Goal: Information Seeking & Learning: Find specific fact

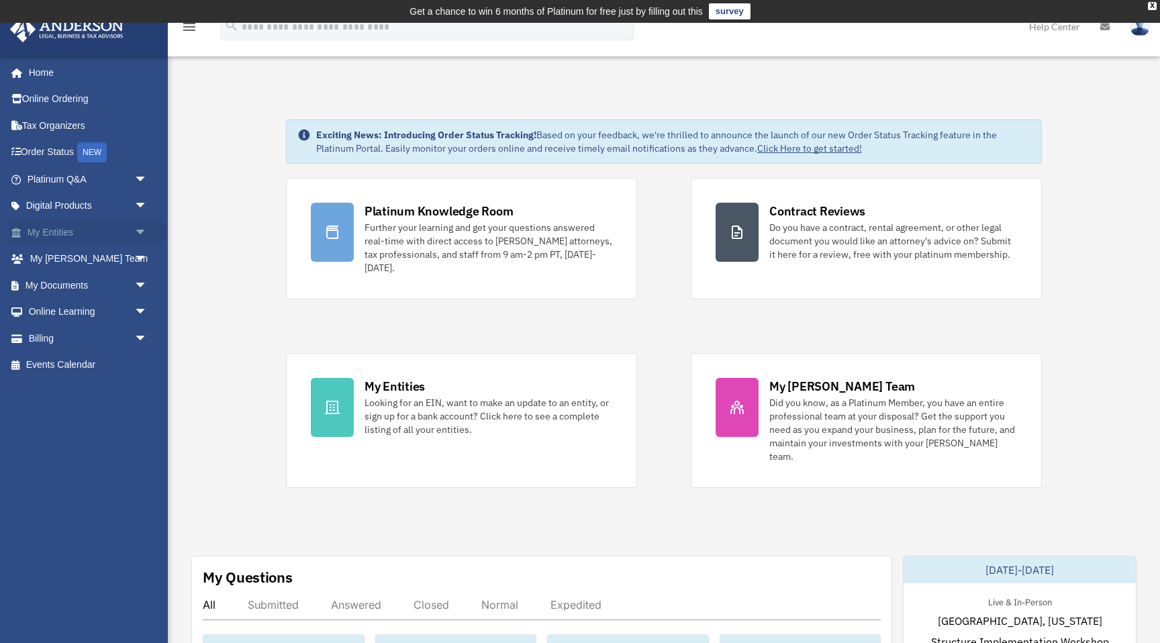
click at [63, 232] on link "My Entities arrow_drop_down" at bounding box center [88, 232] width 158 height 27
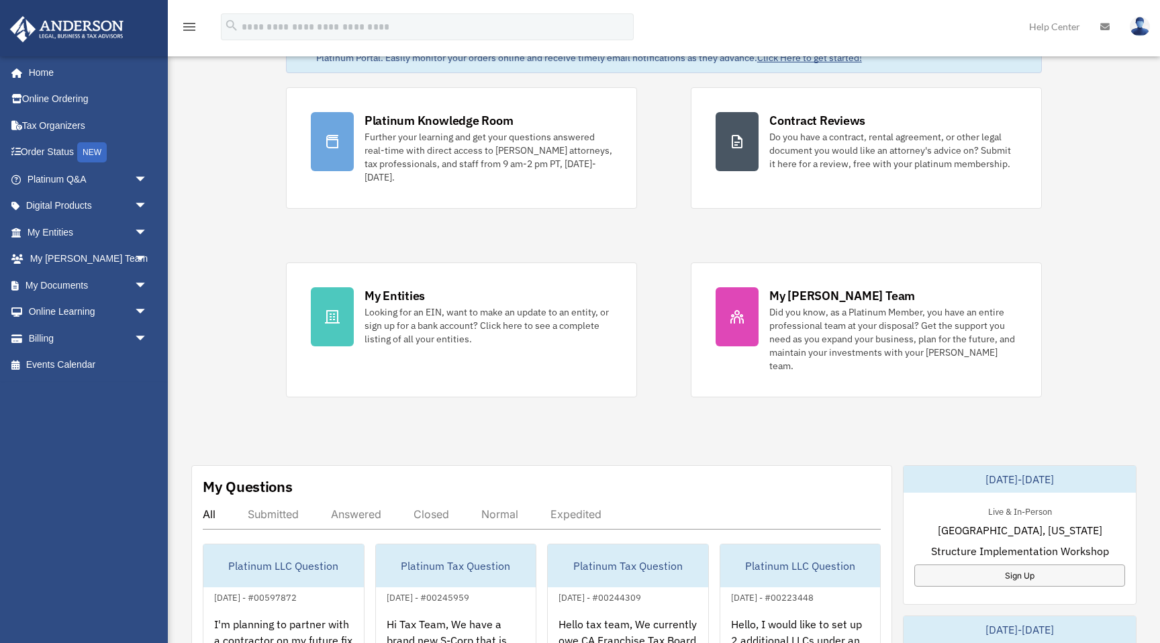
scroll to position [156, 0]
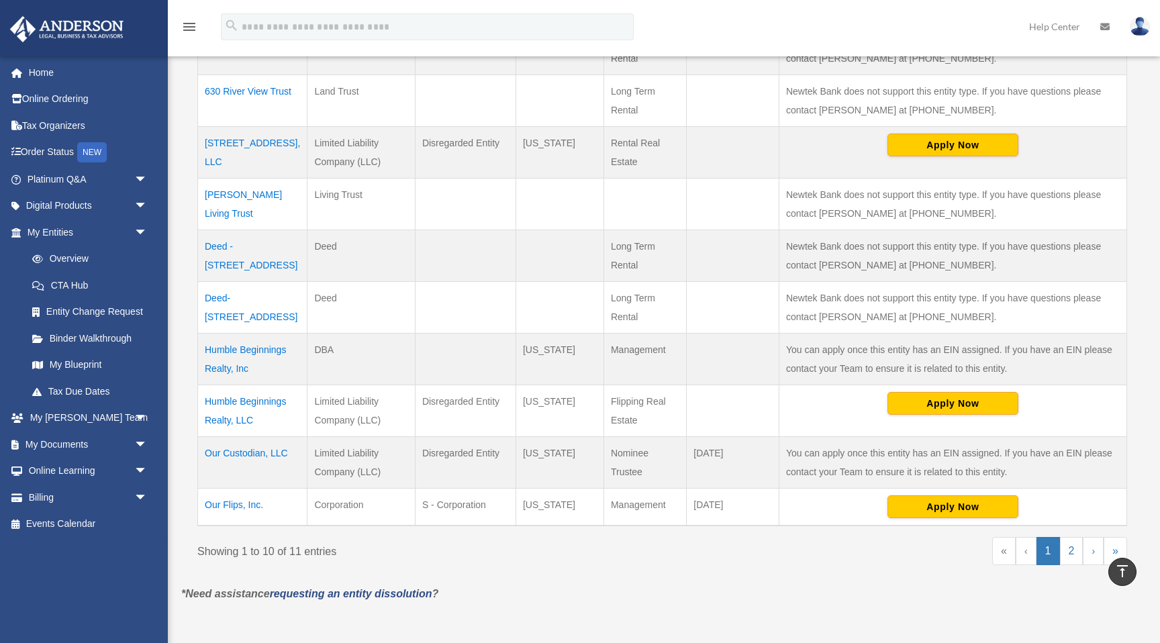
scroll to position [391, 0]
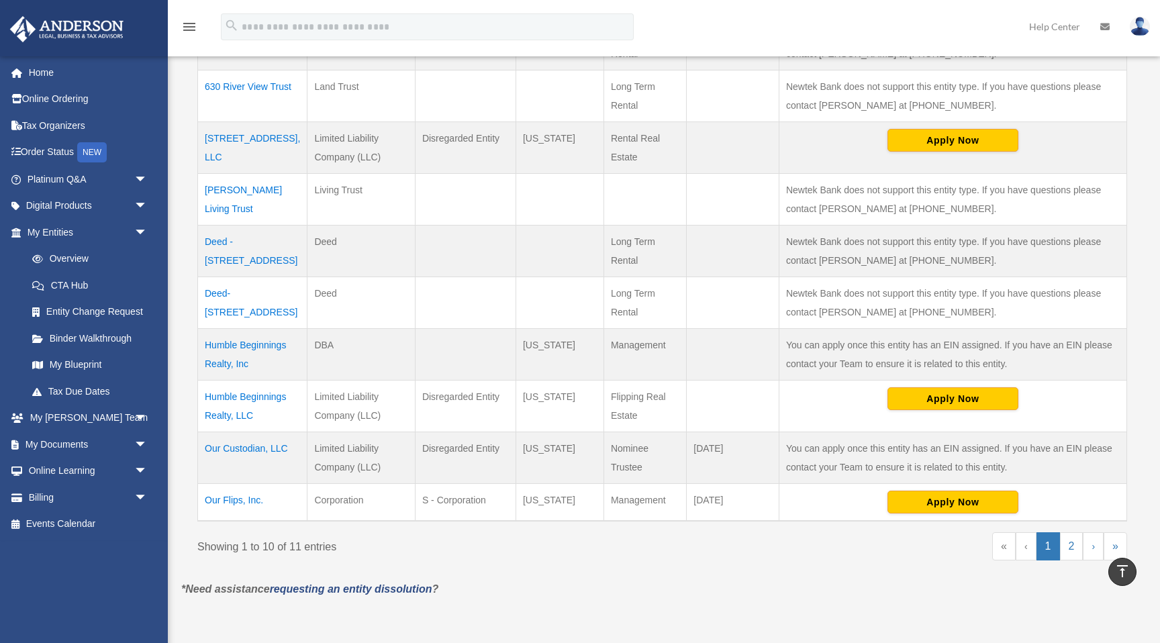
drag, startPoint x: 199, startPoint y: 449, endPoint x: 287, endPoint y: 450, distance: 87.3
click at [287, 450] on td "Our Custodian, LLC" at bounding box center [252, 458] width 109 height 52
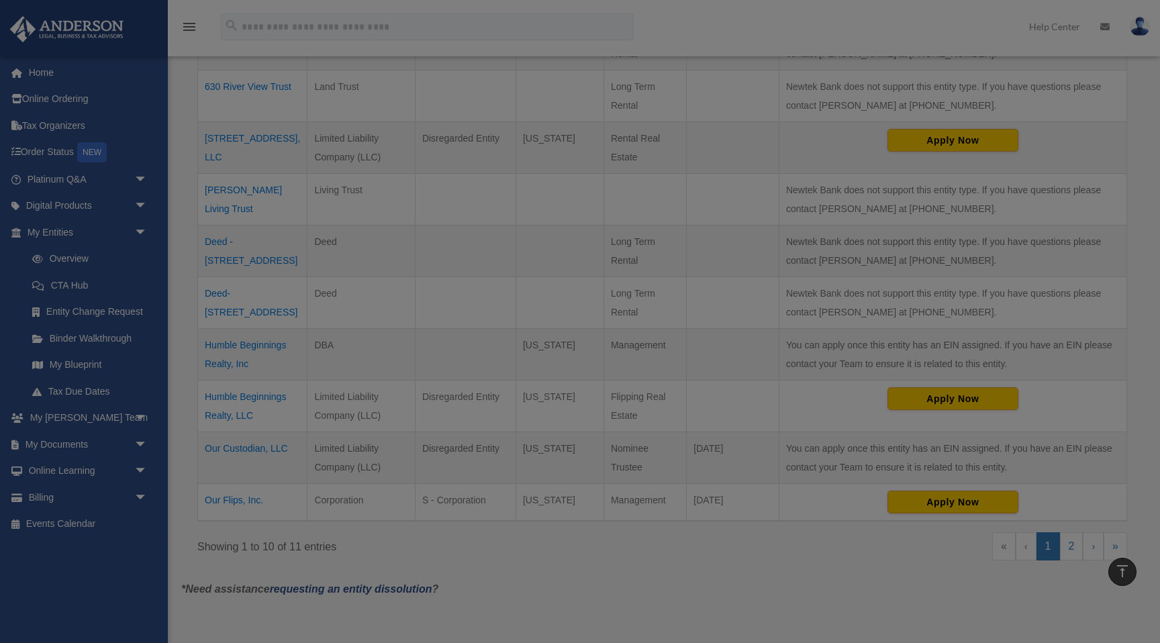
copy td "Our Custodian, LLC"
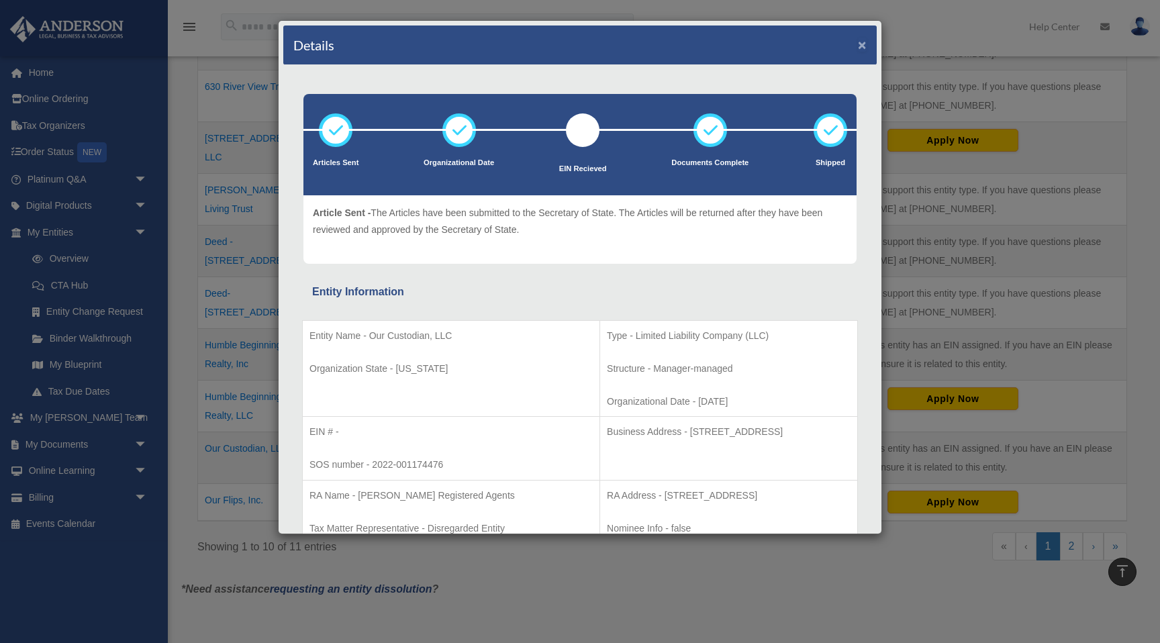
click at [864, 45] on button "×" at bounding box center [862, 45] width 9 height 14
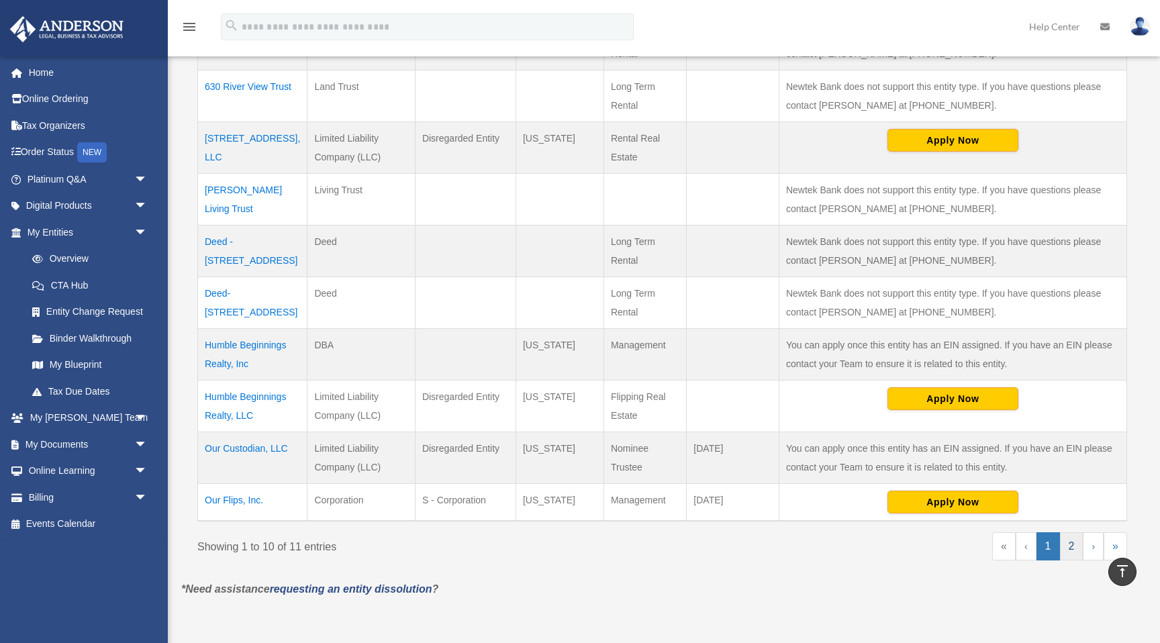
click at [1071, 547] on link "2" at bounding box center [1071, 546] width 23 height 28
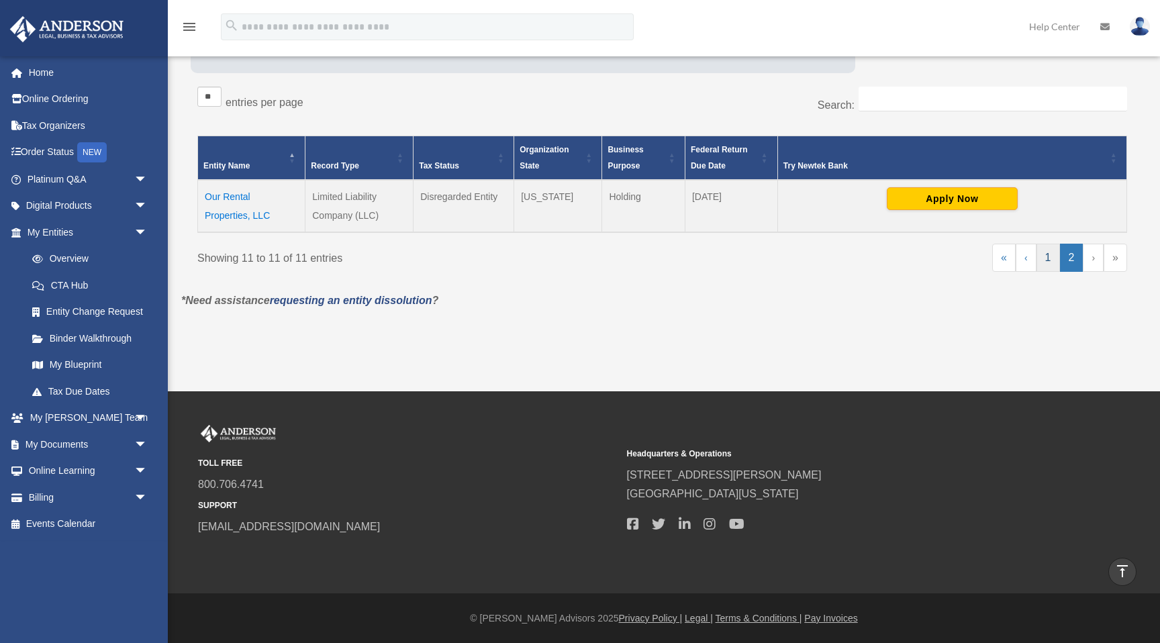
click at [1048, 259] on link "1" at bounding box center [1047, 258] width 23 height 28
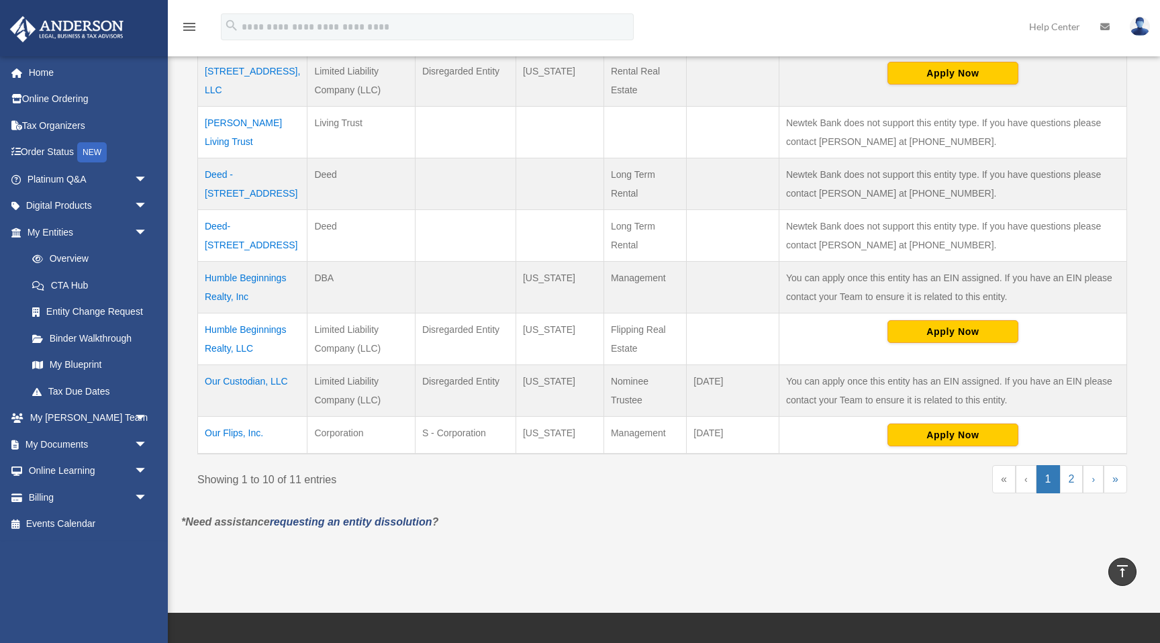
scroll to position [464, 0]
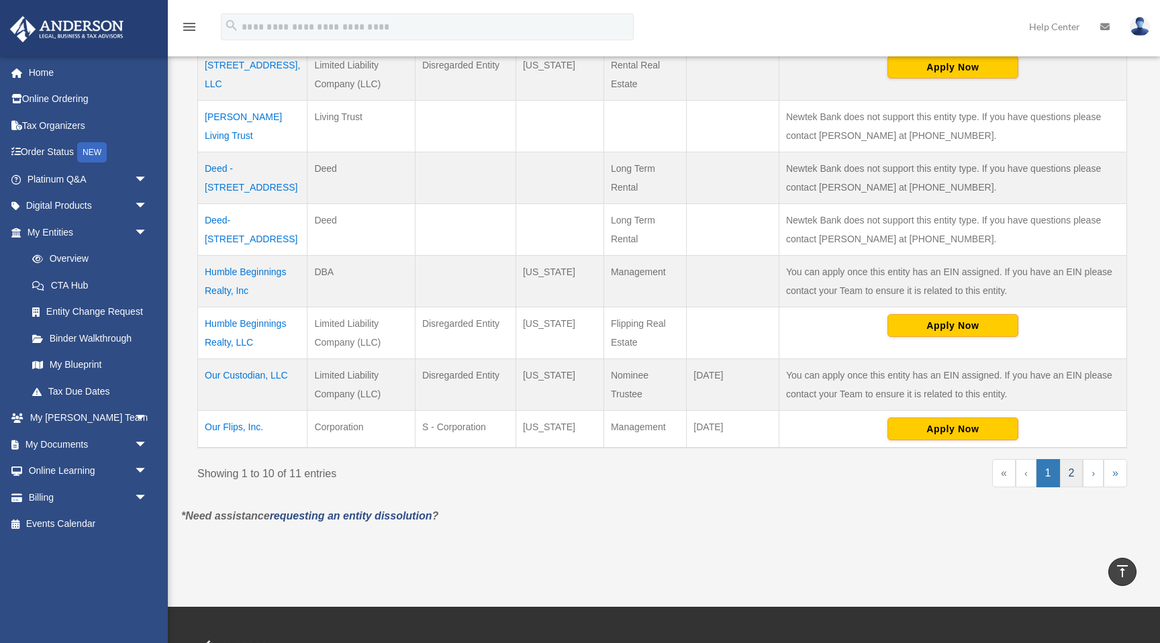
click at [1067, 484] on link "2" at bounding box center [1071, 473] width 23 height 28
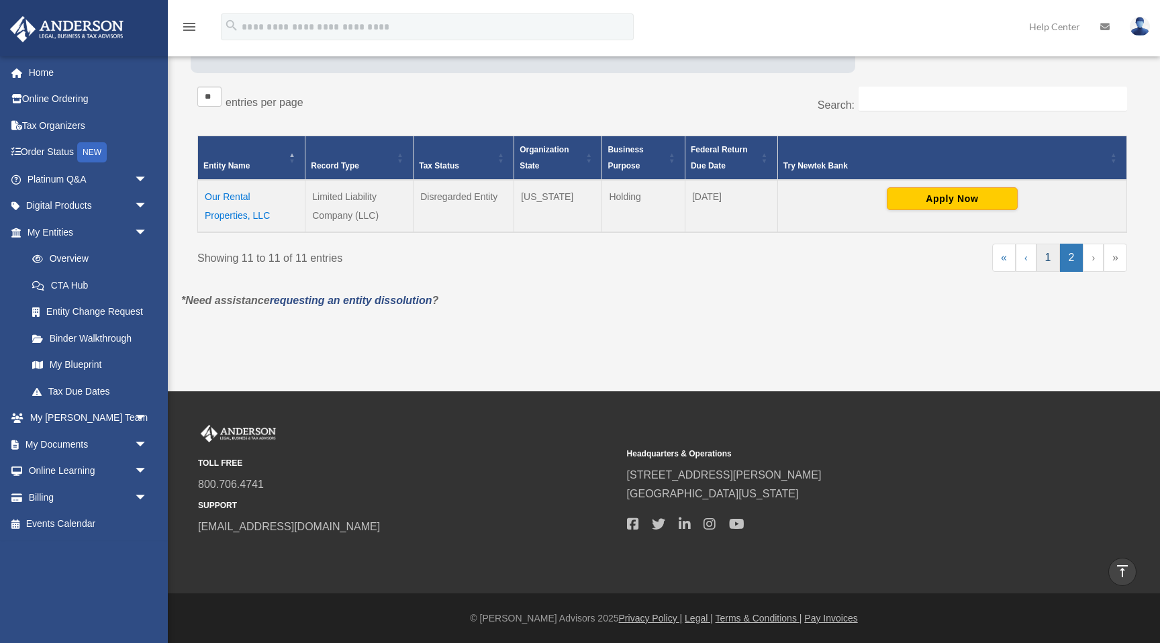
click at [1045, 261] on link "1" at bounding box center [1047, 258] width 23 height 28
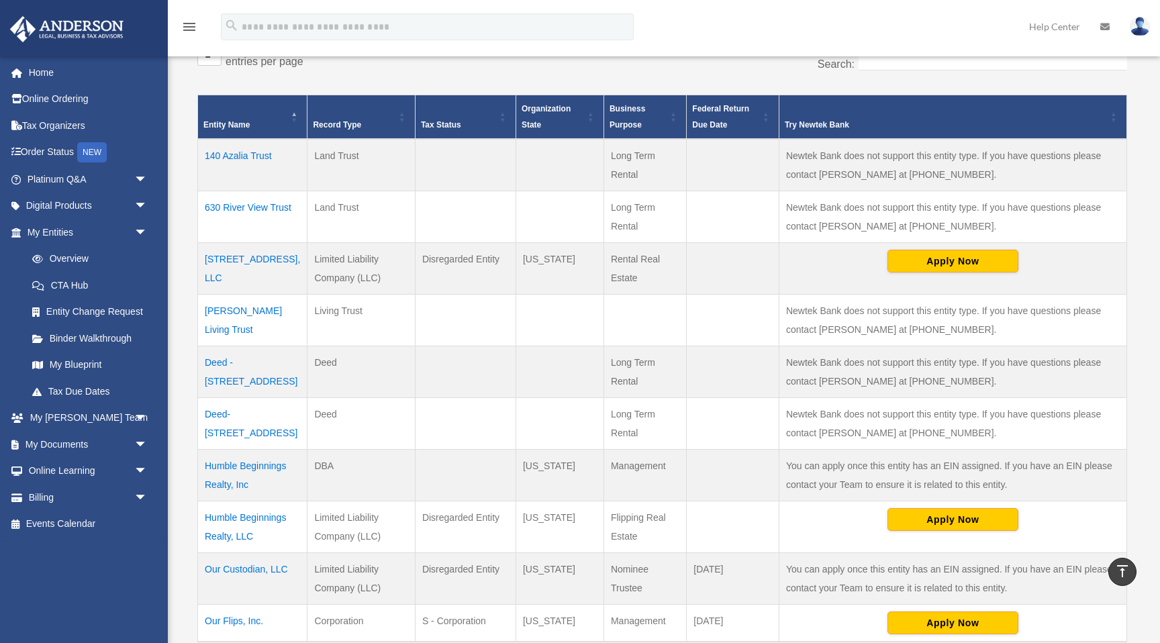
scroll to position [215, 0]
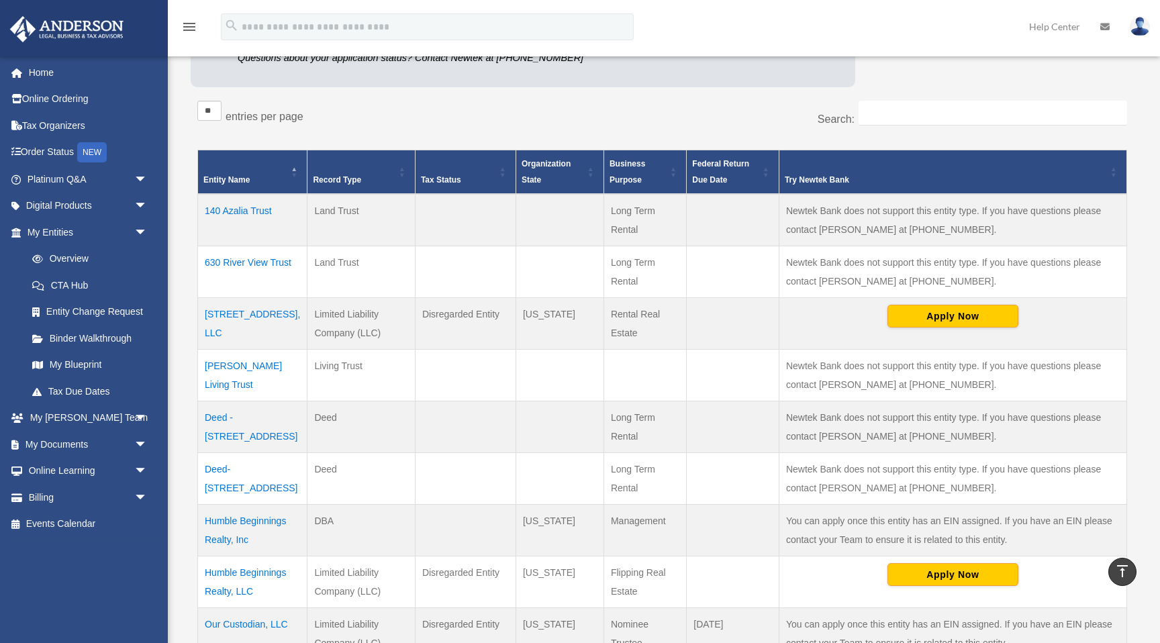
drag, startPoint x: 196, startPoint y: 363, endPoint x: 279, endPoint y: 366, distance: 82.6
click at [279, 366] on div "** ** ** *** entries per page Search: Entity Name Record Type Tax Status Organi…" at bounding box center [662, 425] width 943 height 662
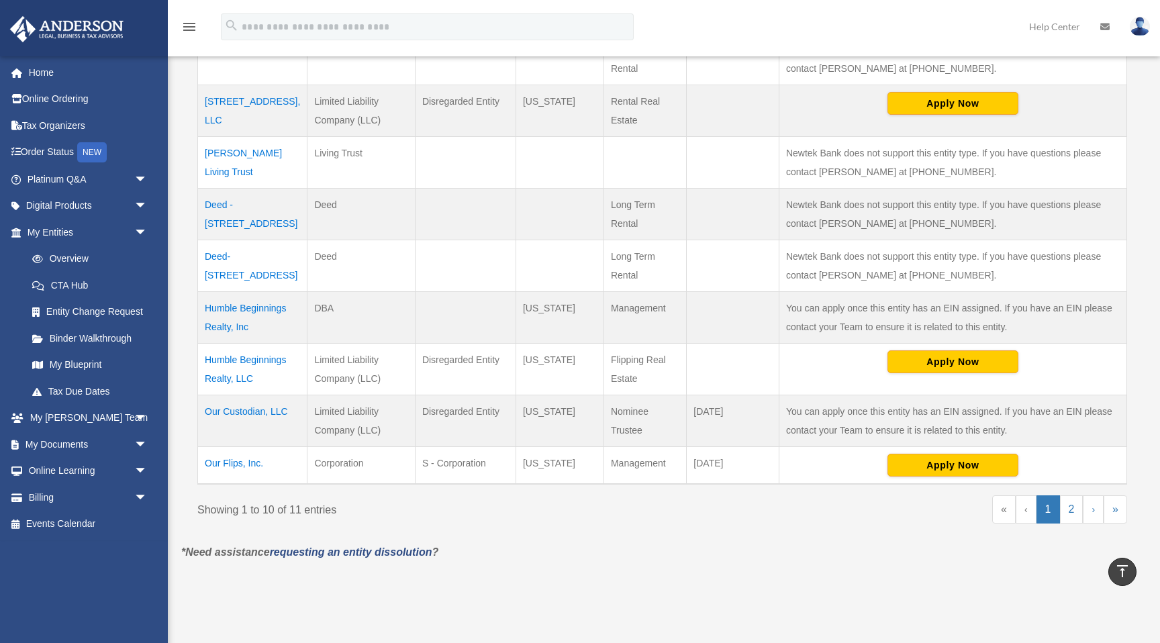
scroll to position [430, 0]
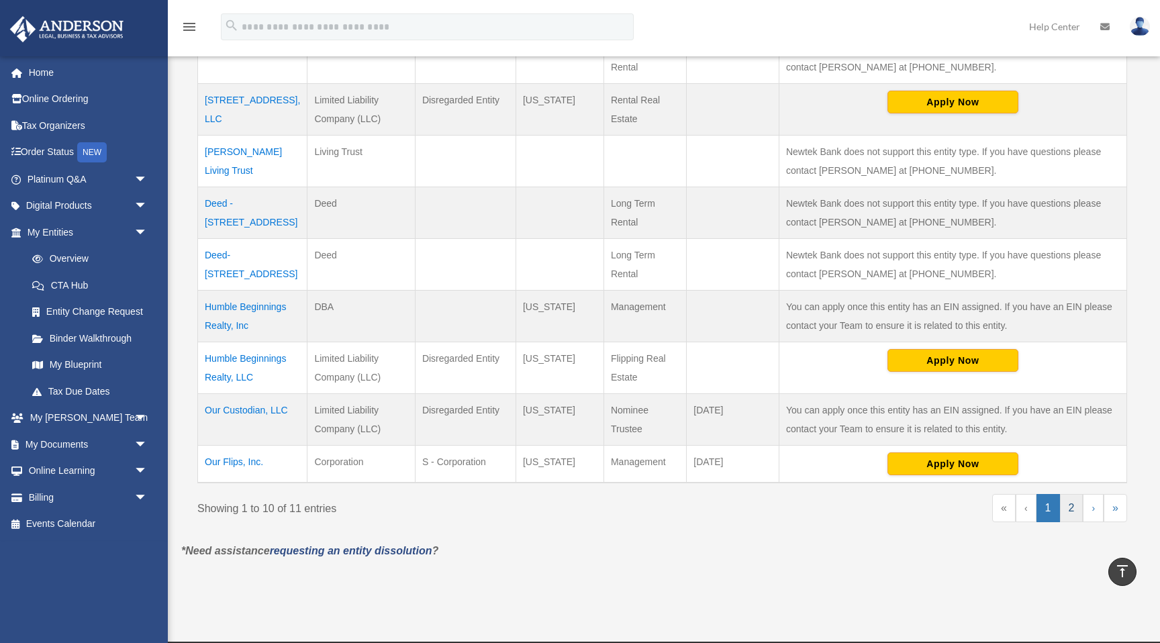
click at [1075, 508] on link "2" at bounding box center [1071, 508] width 23 height 28
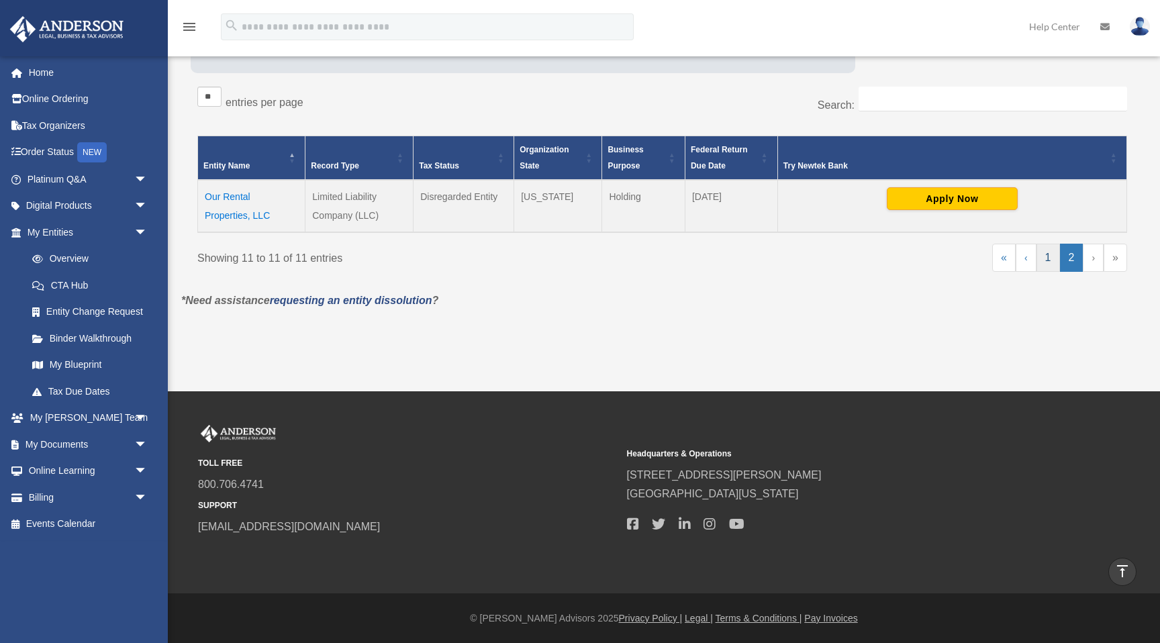
click at [1048, 260] on link "1" at bounding box center [1047, 258] width 23 height 28
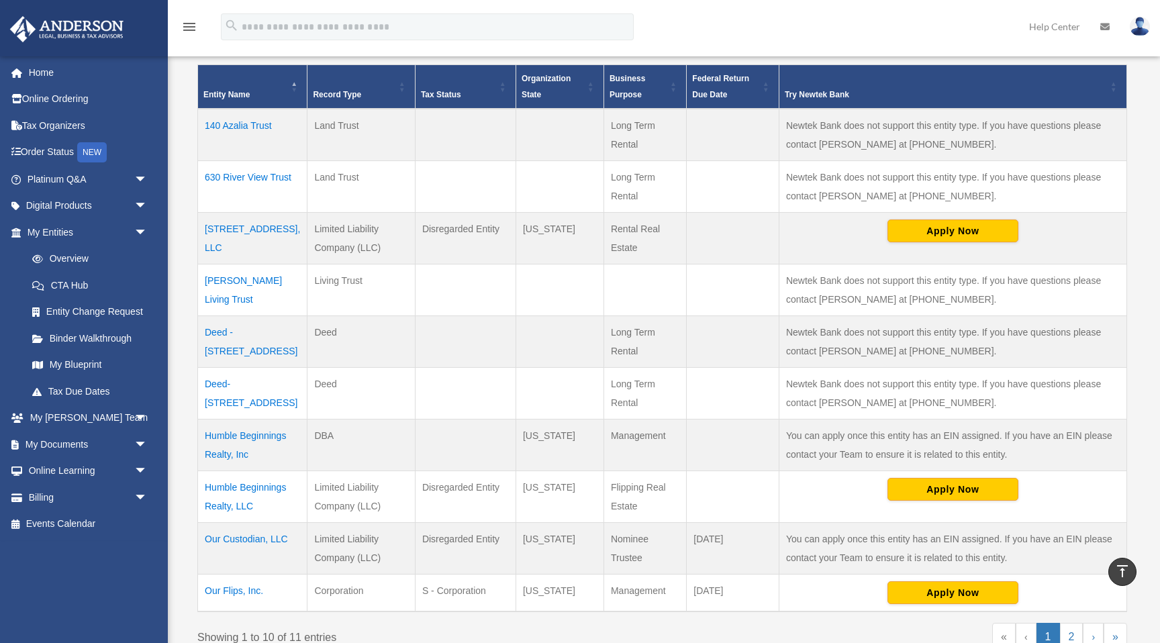
scroll to position [296, 0]
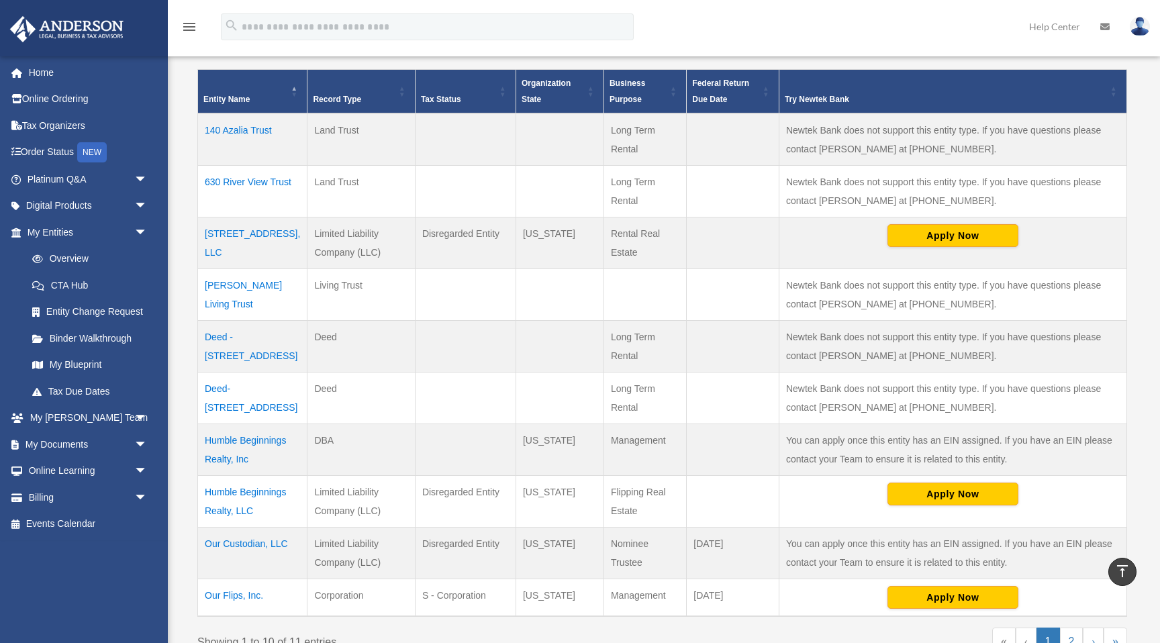
click at [542, 235] on td "[US_STATE]" at bounding box center [559, 243] width 88 height 52
copy td "[US_STATE]"
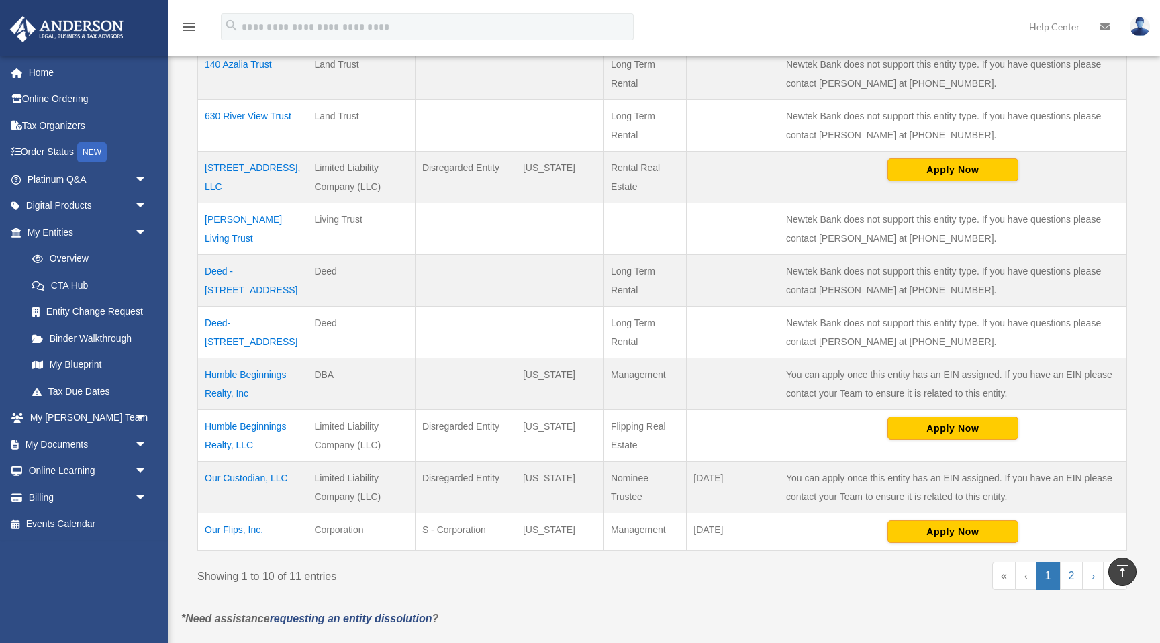
scroll to position [358, 0]
